Goal: Information Seeking & Learning: Understand process/instructions

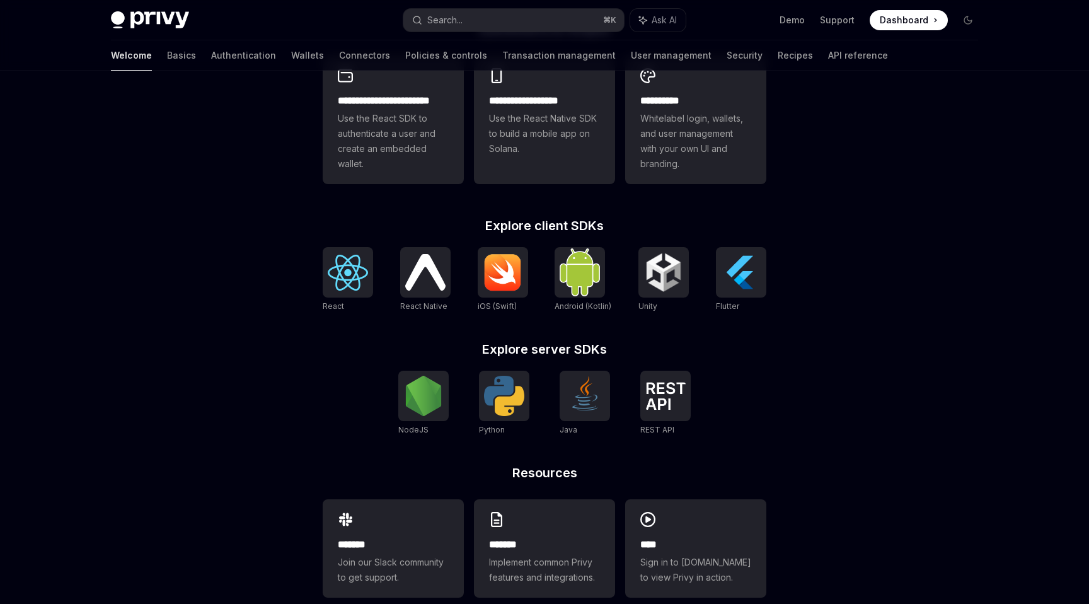
scroll to position [398, 0]
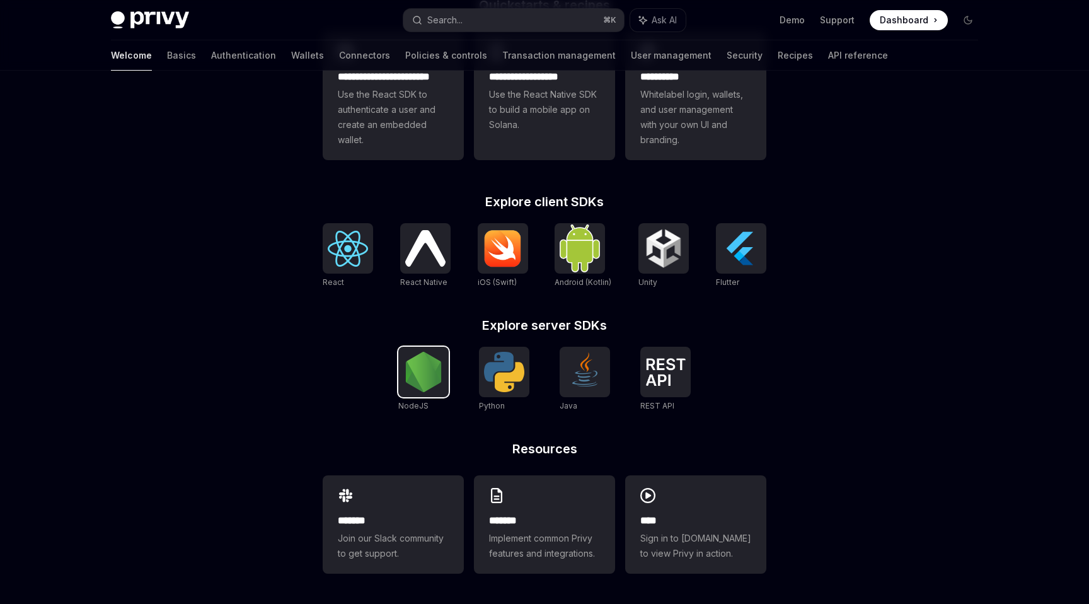
click at [422, 374] on img at bounding box center [423, 372] width 40 height 40
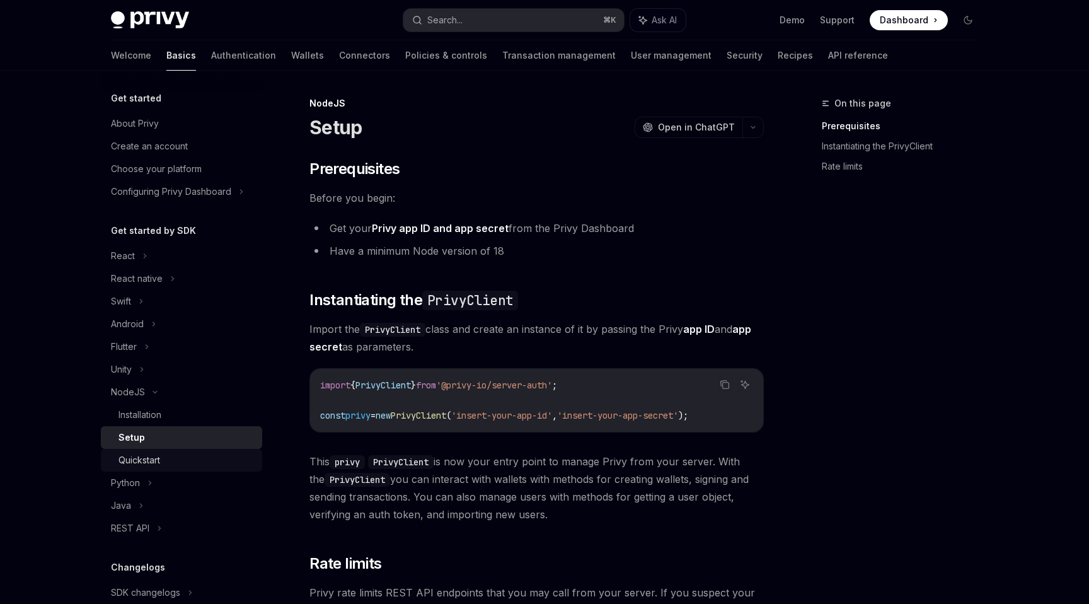
click at [140, 457] on div "Quickstart" at bounding box center [140, 460] width 42 height 15
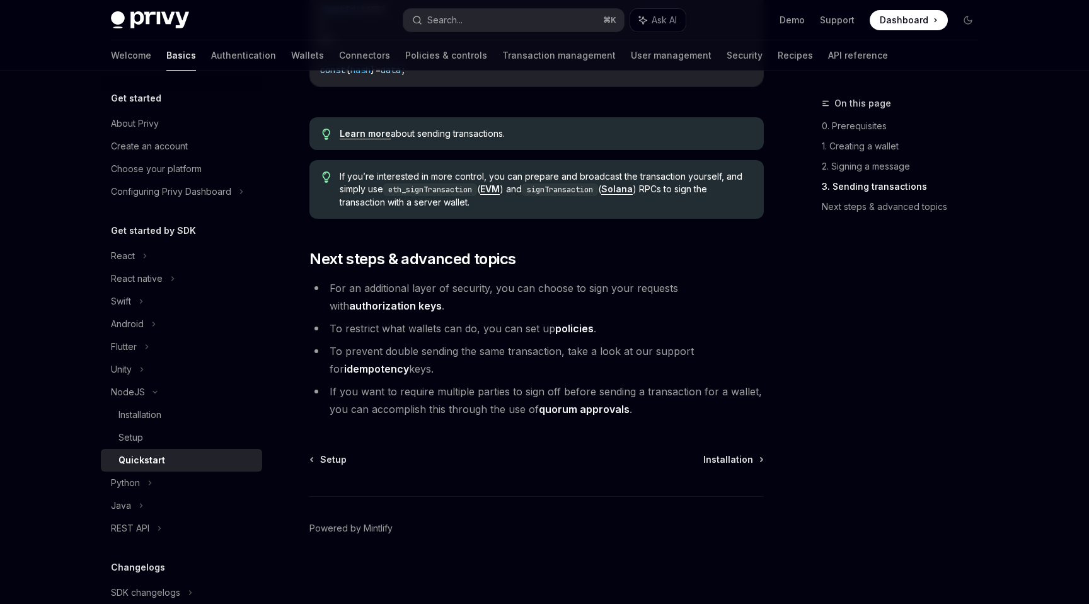
scroll to position [1279, 0]
click at [143, 414] on div "Installation" at bounding box center [140, 414] width 43 height 15
type textarea "*"
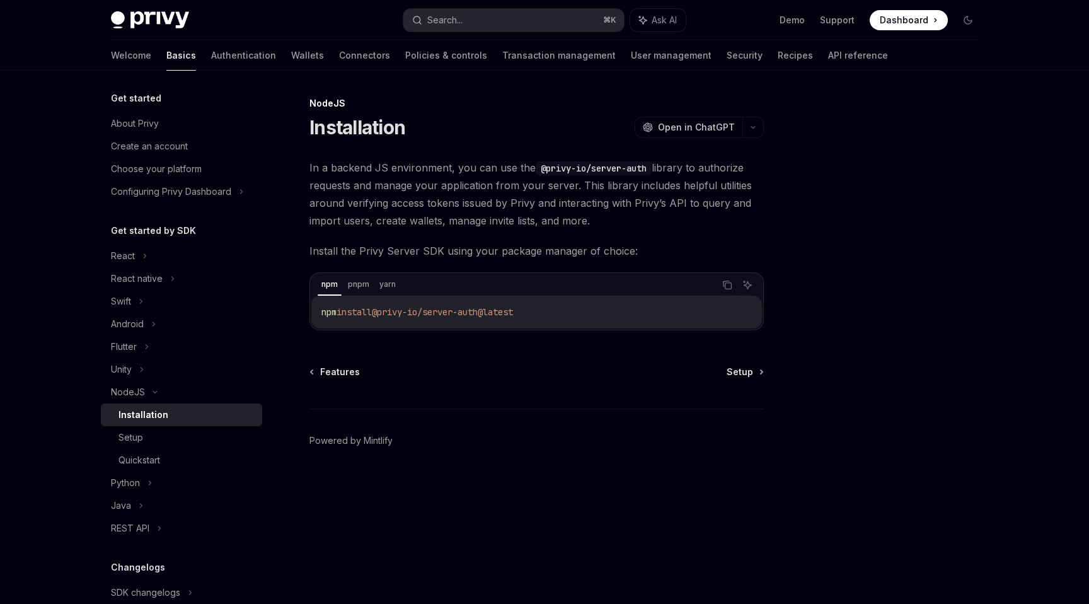
drag, startPoint x: 315, startPoint y: 168, endPoint x: 387, endPoint y: 168, distance: 71.9
click at [385, 168] on span "In a backend JS environment, you can use the @privy-io/server-auth library to a…" at bounding box center [537, 194] width 455 height 71
click at [388, 168] on span "In a backend JS environment, you can use the @privy-io/server-auth library to a…" at bounding box center [537, 194] width 455 height 71
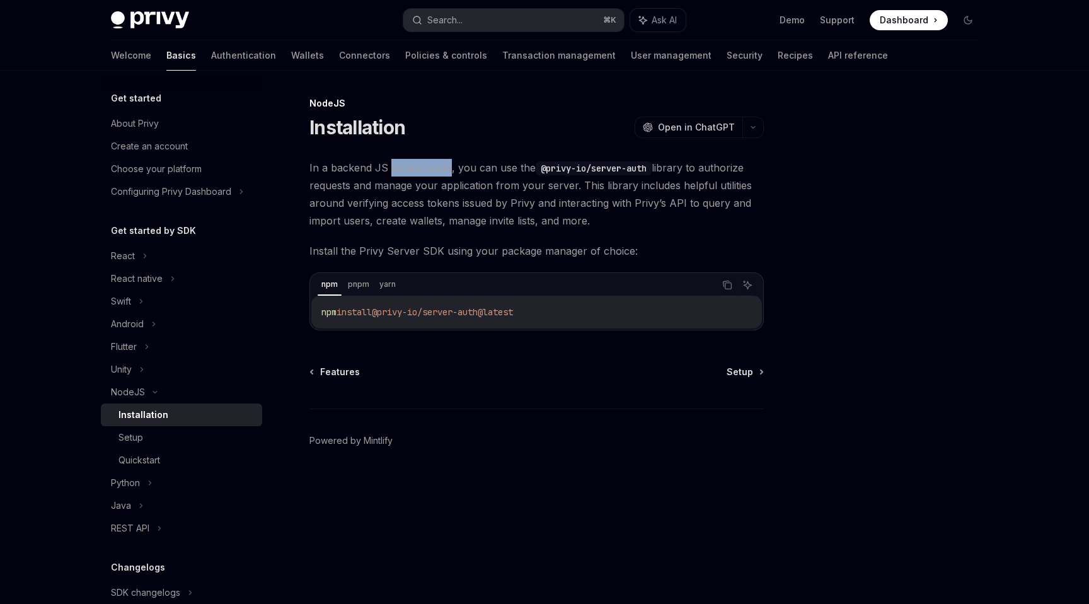
click at [423, 168] on span "In a backend JS environment, you can use the @privy-io/server-auth library to a…" at bounding box center [537, 194] width 455 height 71
